Goal: Task Accomplishment & Management: Use online tool/utility

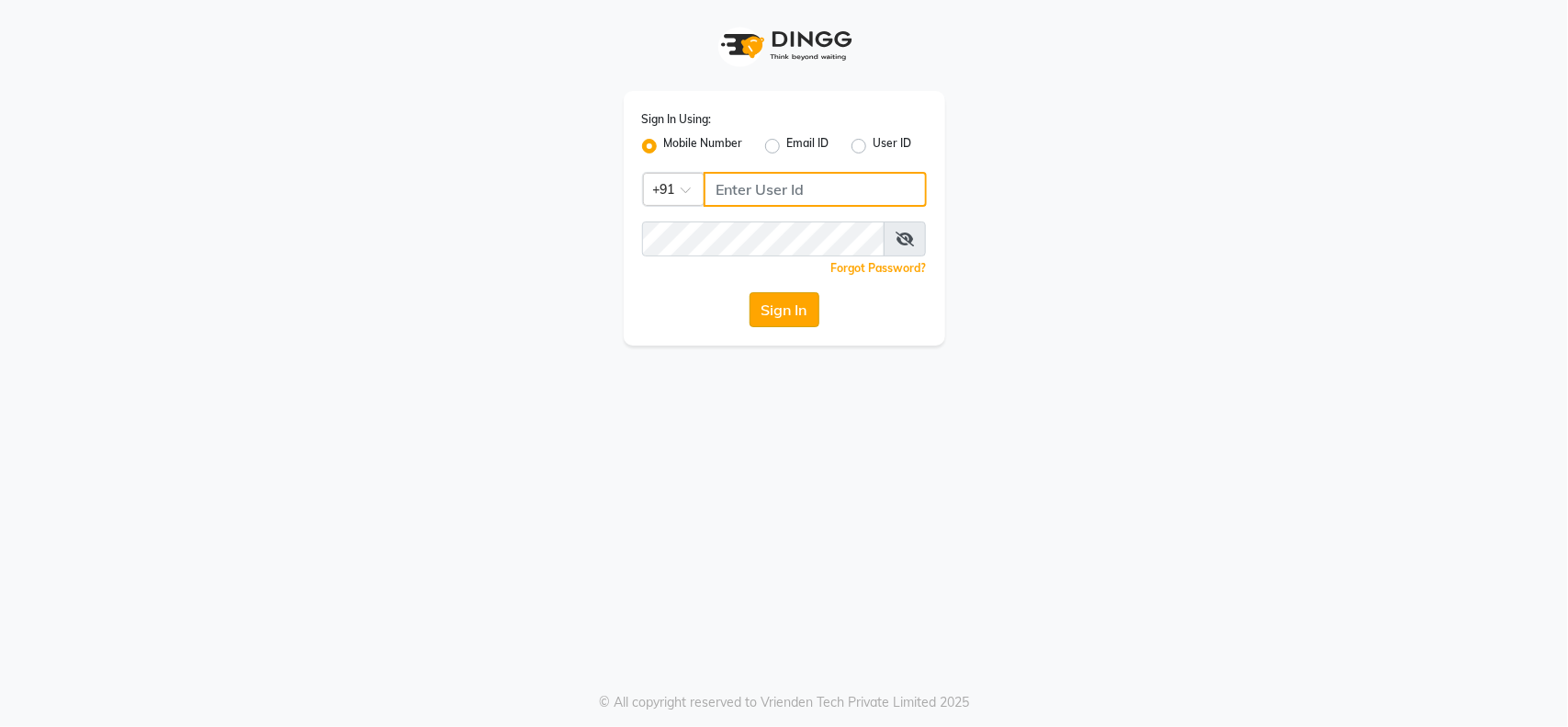
type input "846900096"
click at [808, 319] on button "Sign In" at bounding box center [784, 310] width 70 height 35
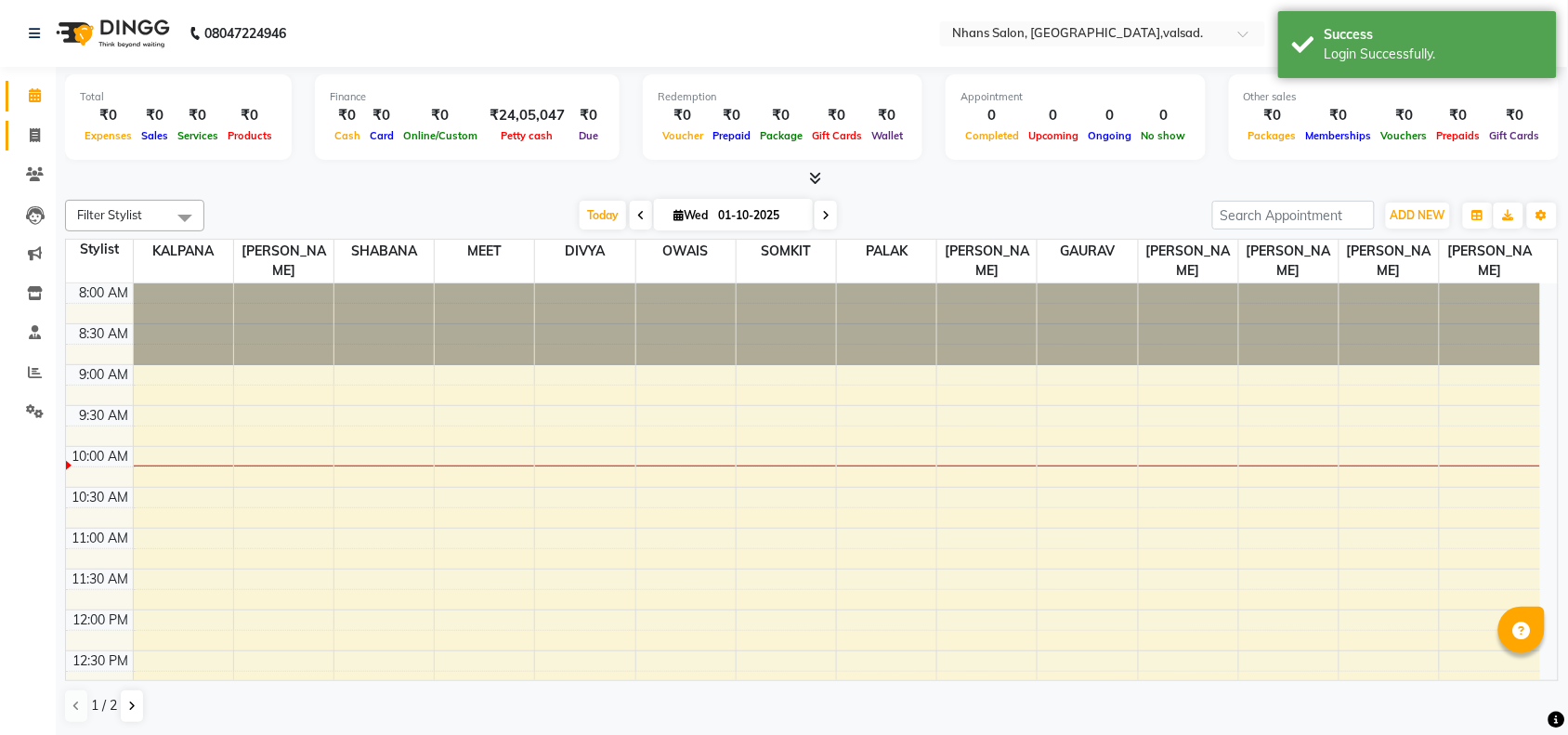
click at [19, 135] on span at bounding box center [34, 136] width 33 height 22
select select "service"
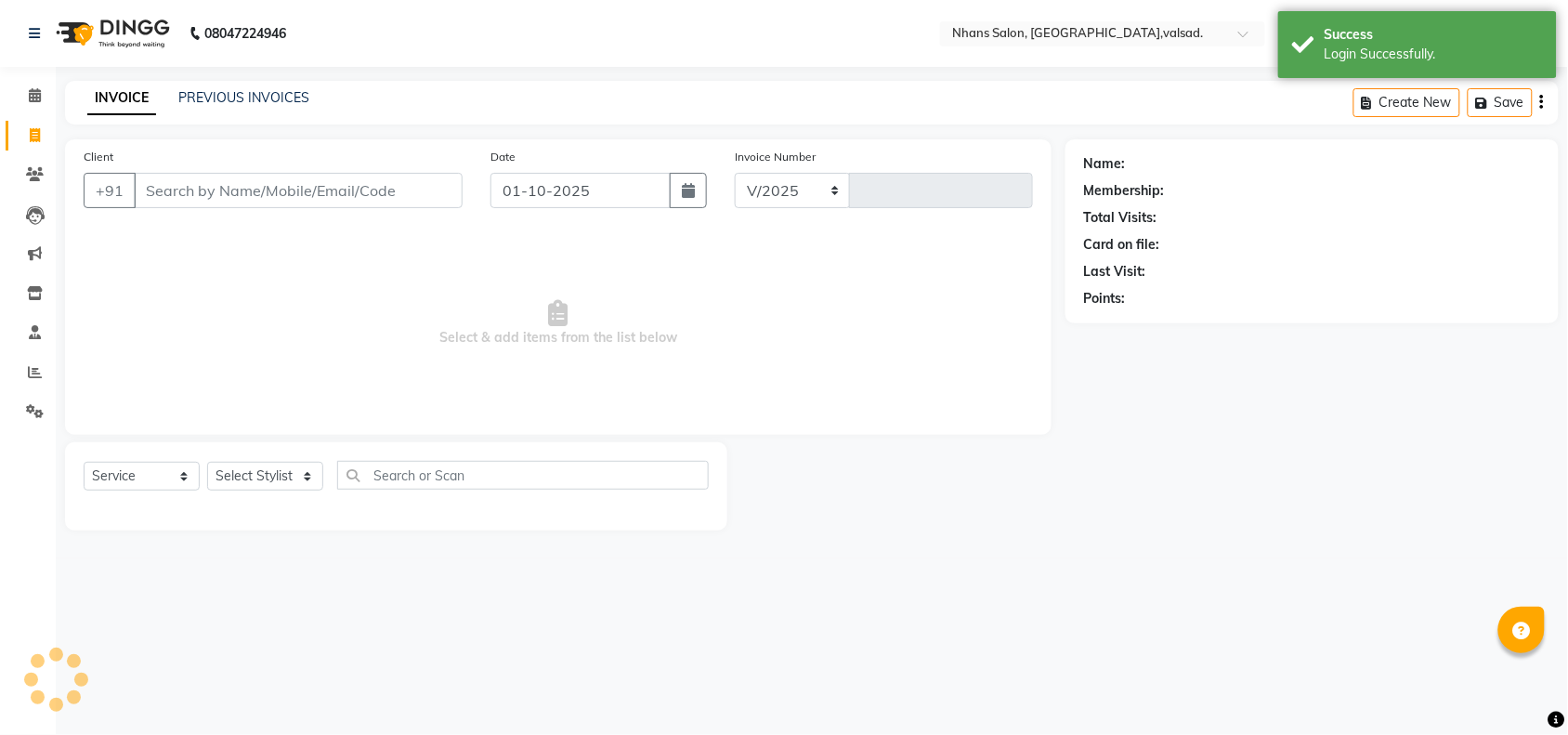
select select "3706"
type input "3981"
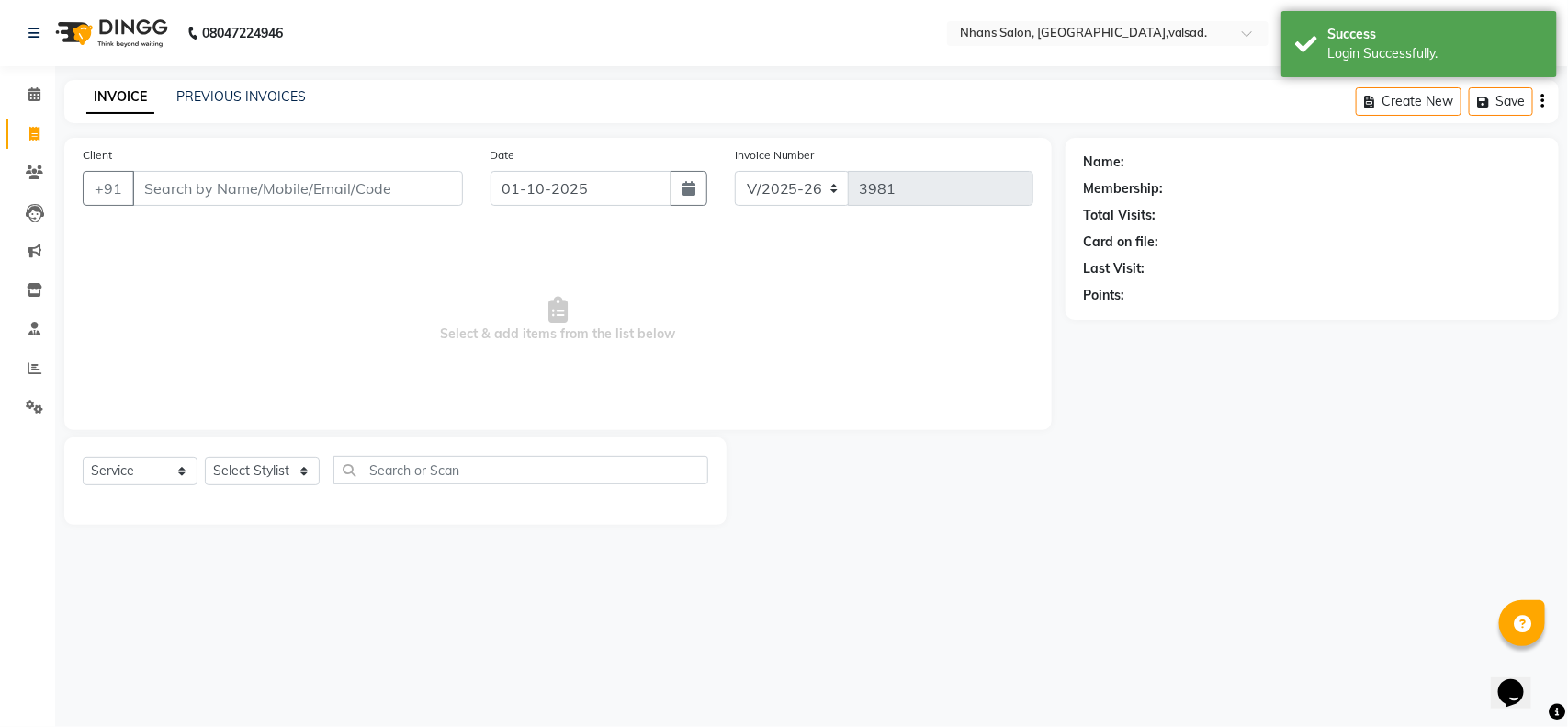
click at [226, 180] on input "Client" at bounding box center [297, 188] width 330 height 35
